Goal: Transaction & Acquisition: Purchase product/service

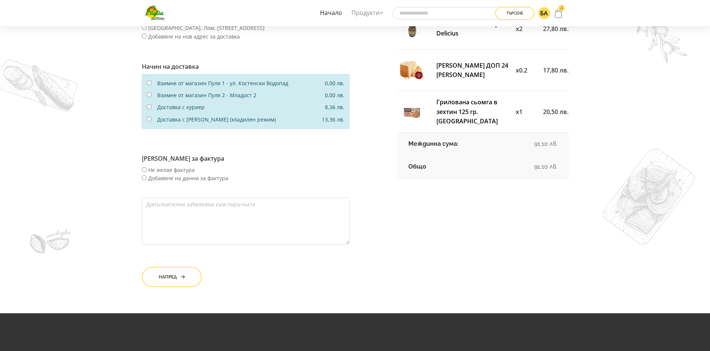
scroll to position [187, 0]
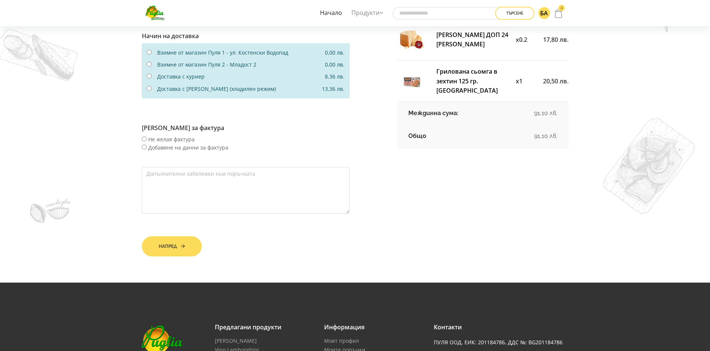
click at [177, 253] on button "Напред" at bounding box center [172, 247] width 60 height 20
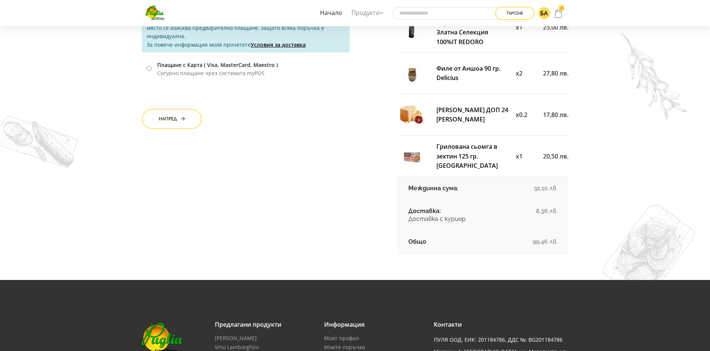
scroll to position [112, 0]
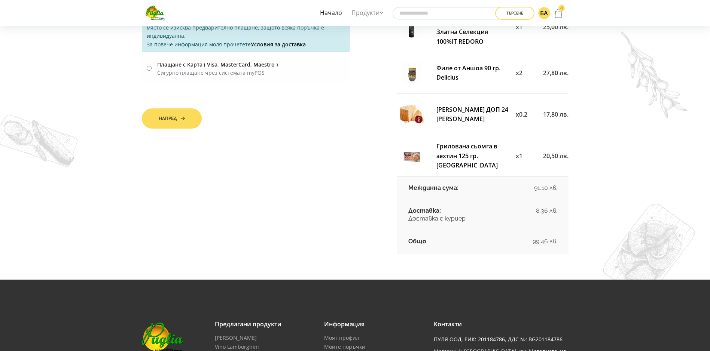
click at [167, 120] on button "Напред" at bounding box center [172, 119] width 60 height 20
